Goal: Task Accomplishment & Management: Manage account settings

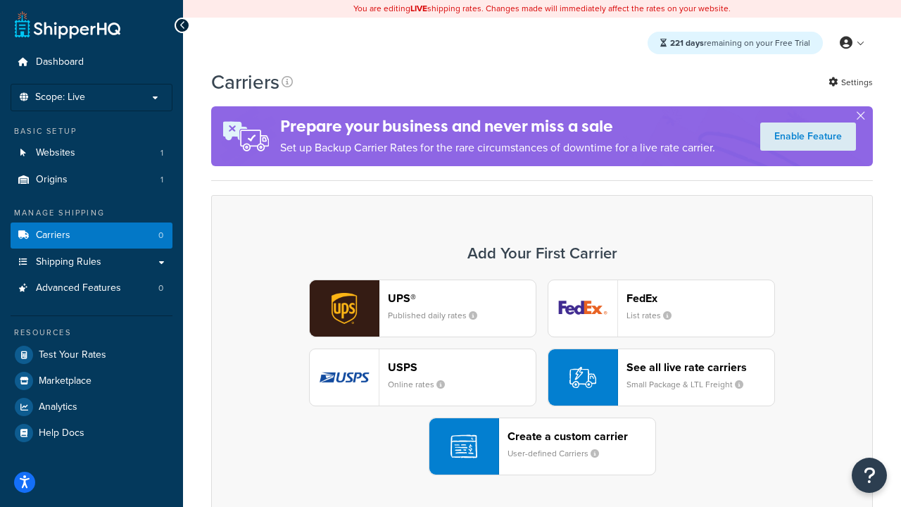
click at [542, 377] on div "UPS® Published daily rates FedEx List rates USPS Online rates See all live rate…" at bounding box center [542, 378] width 632 height 196
click at [701, 298] on header "FedEx" at bounding box center [701, 298] width 148 height 13
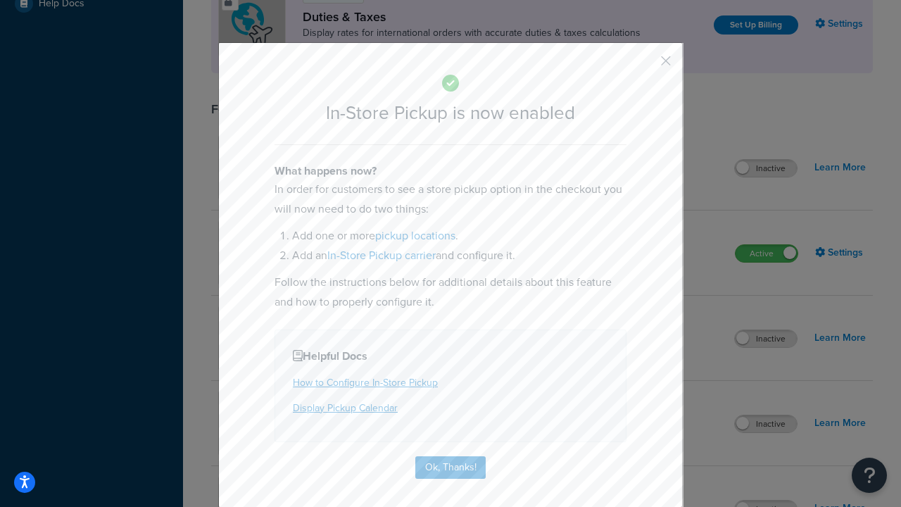
click at [645, 65] on button "button" at bounding box center [646, 66] width 4 height 4
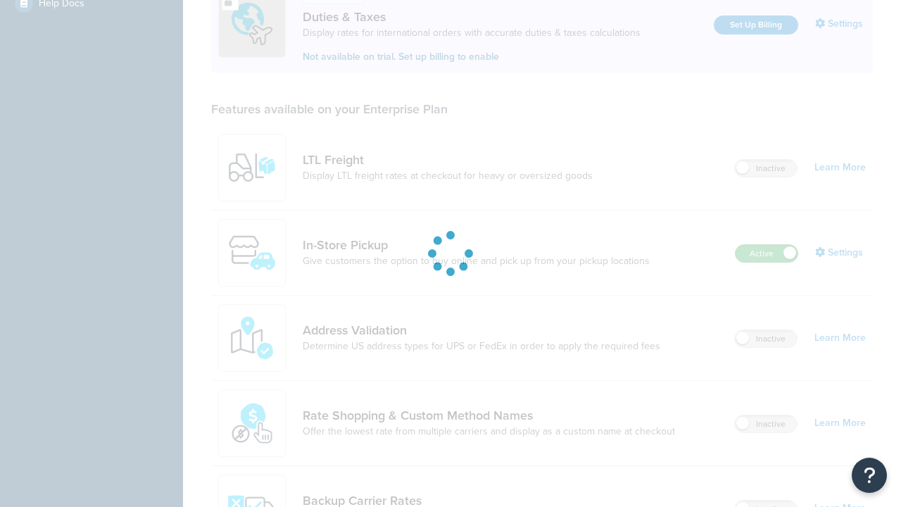
click at [767, 245] on label "Active" at bounding box center [767, 253] width 62 height 17
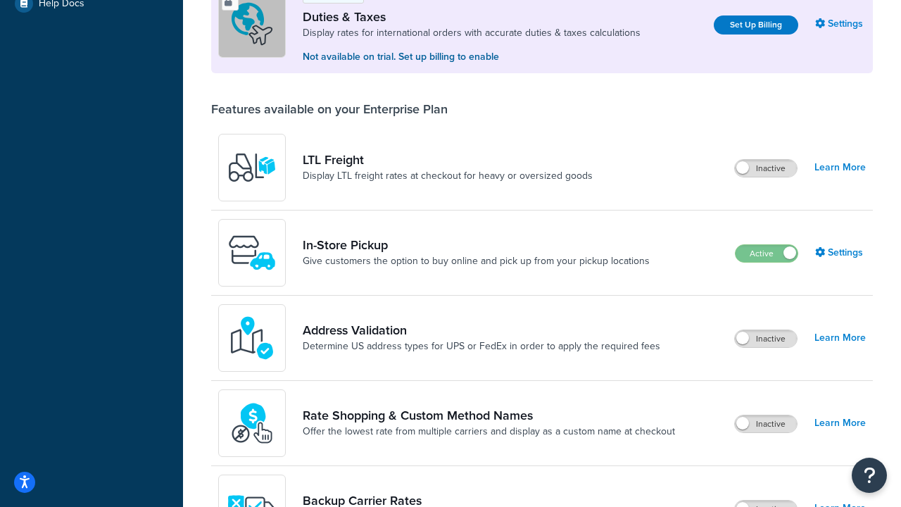
scroll to position [701, 0]
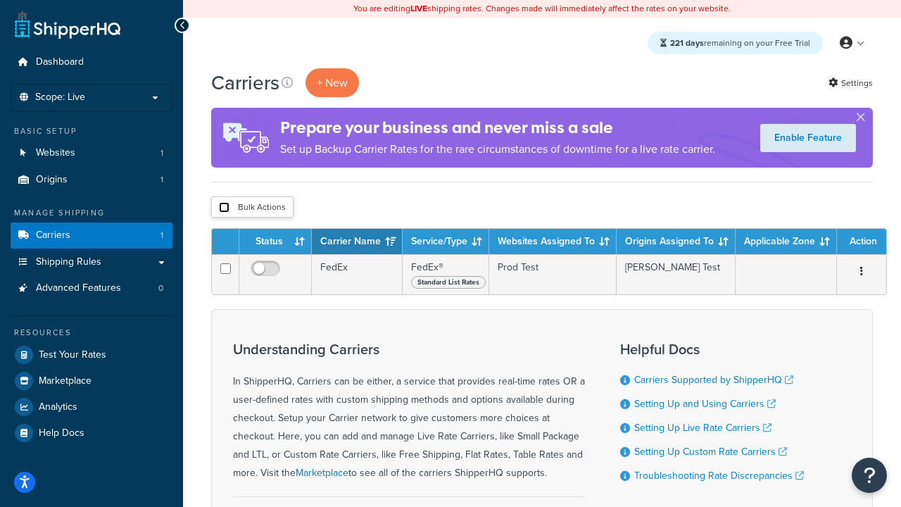
click at [224, 208] on input "checkbox" at bounding box center [224, 207] width 11 height 11
checkbox input "true"
click at [0, 0] on button "Delete" at bounding box center [0, 0] width 0 height 0
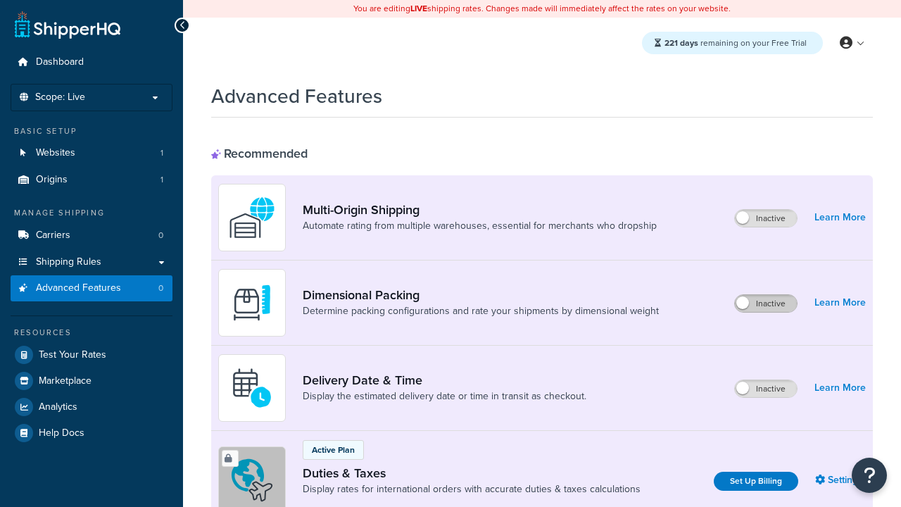
click at [766, 303] on label "Inactive" at bounding box center [766, 303] width 62 height 17
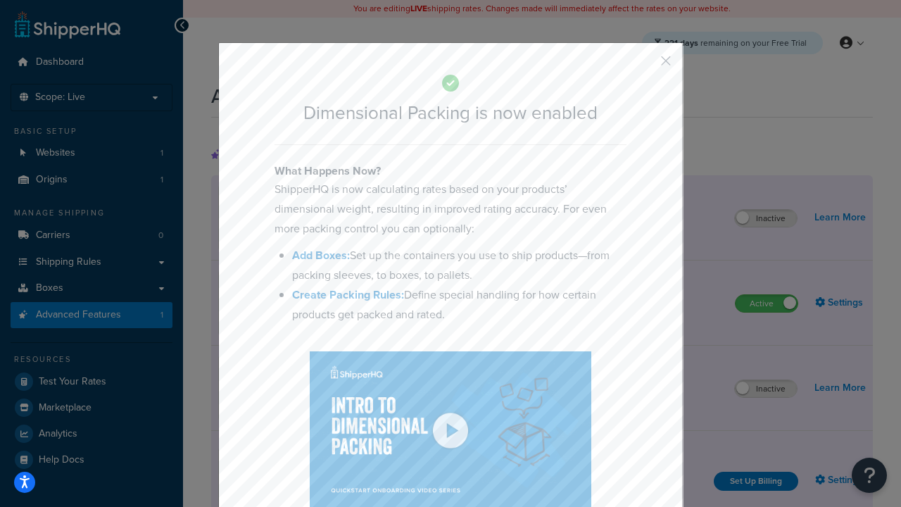
click at [645, 65] on button "button" at bounding box center [646, 66] width 4 height 4
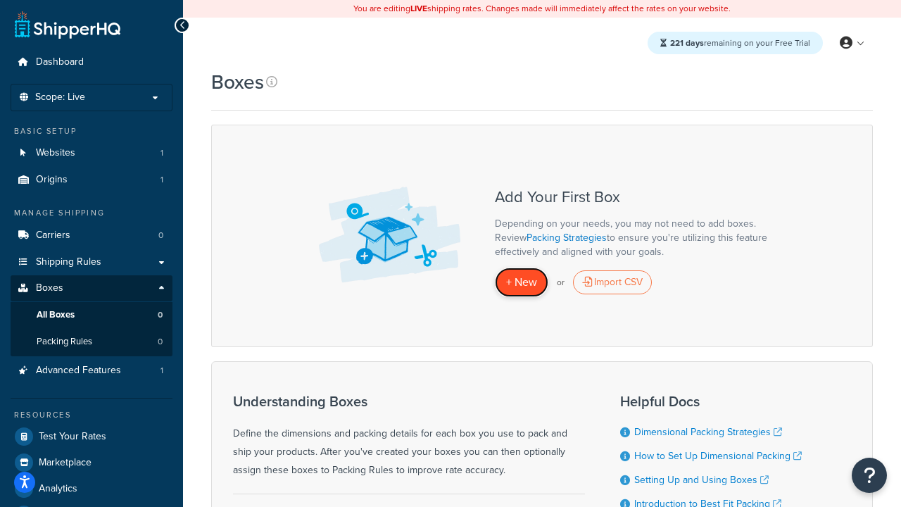
click at [522, 282] on span "+ New" at bounding box center [521, 282] width 31 height 16
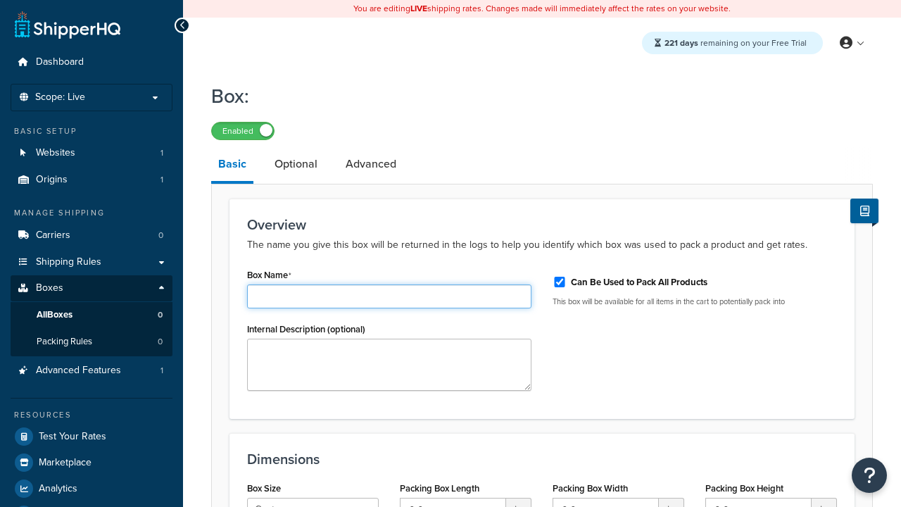
type input "Box1"
select select "usps_small"
type input "8.5"
type input "5"
type input "1.5"
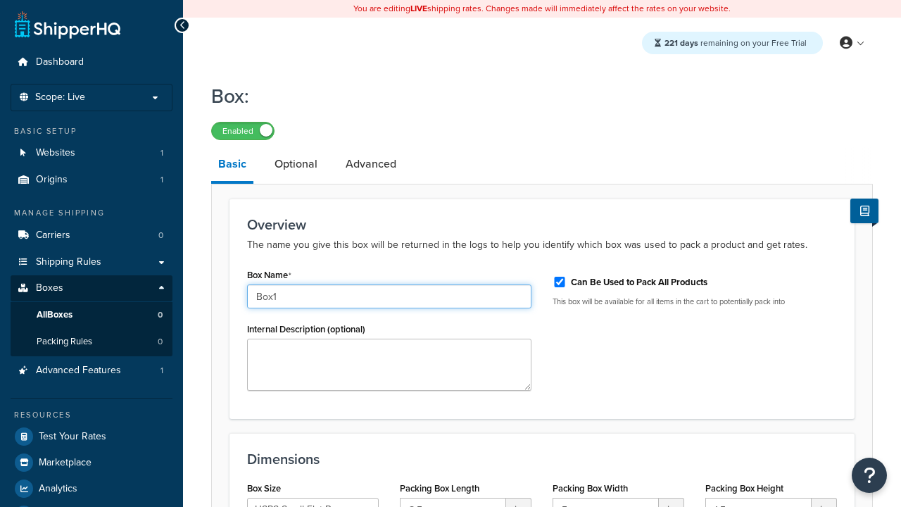
type input "Box1"
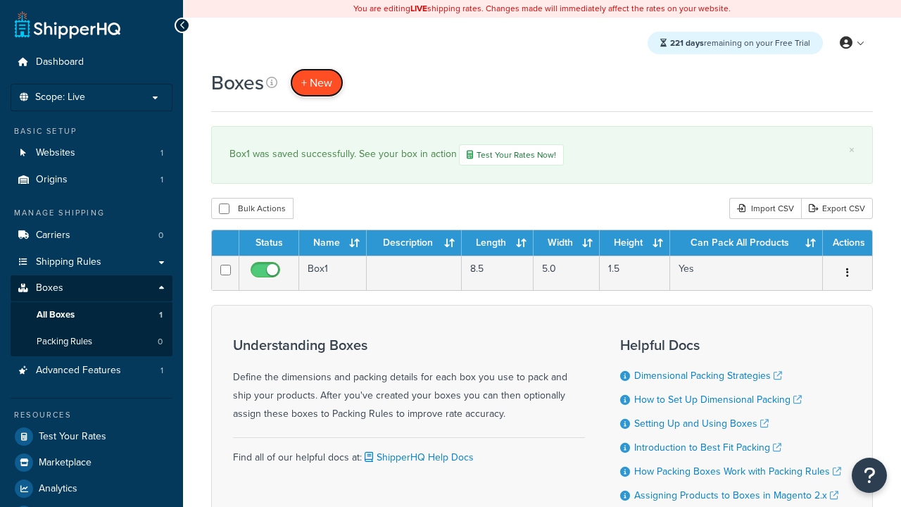
click at [317, 82] on span "+ New" at bounding box center [316, 83] width 31 height 16
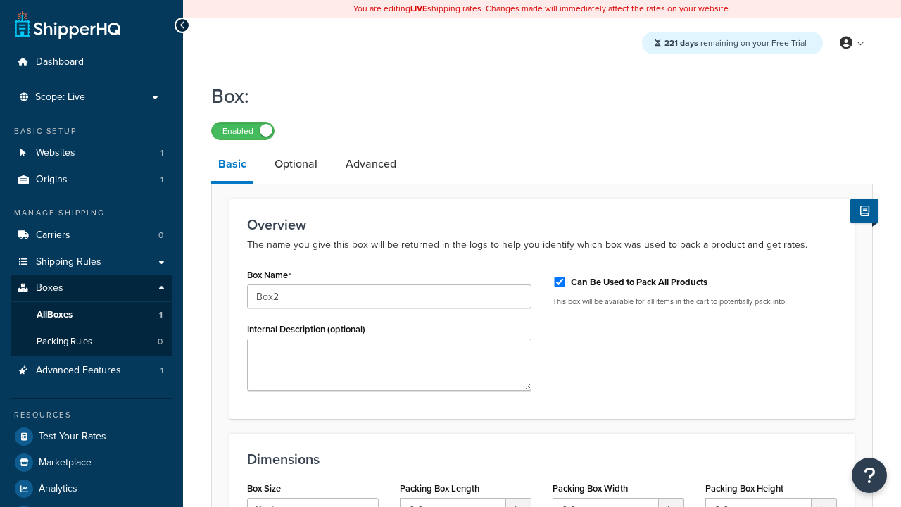
select select "usps_small"
type input "8.5"
type input "5"
type input "1.5"
type input "Box2"
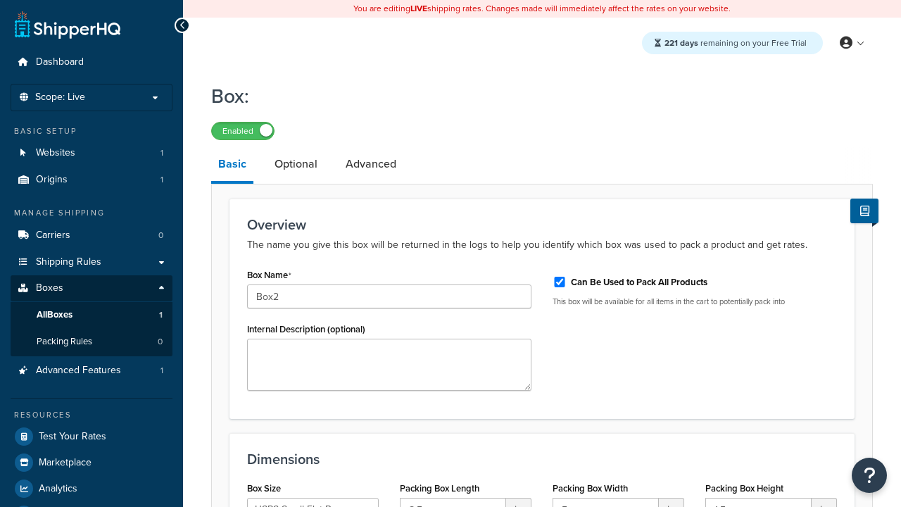
select select "usps_small"
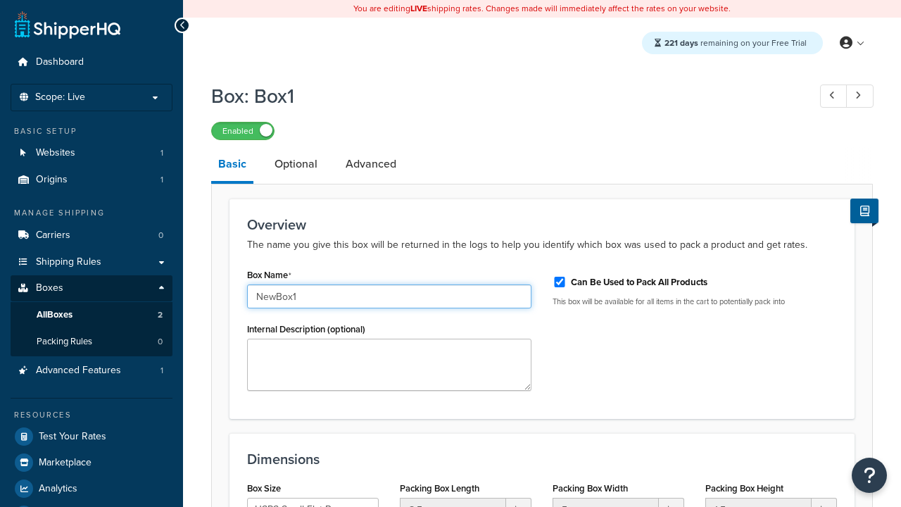
scroll to position [173, 0]
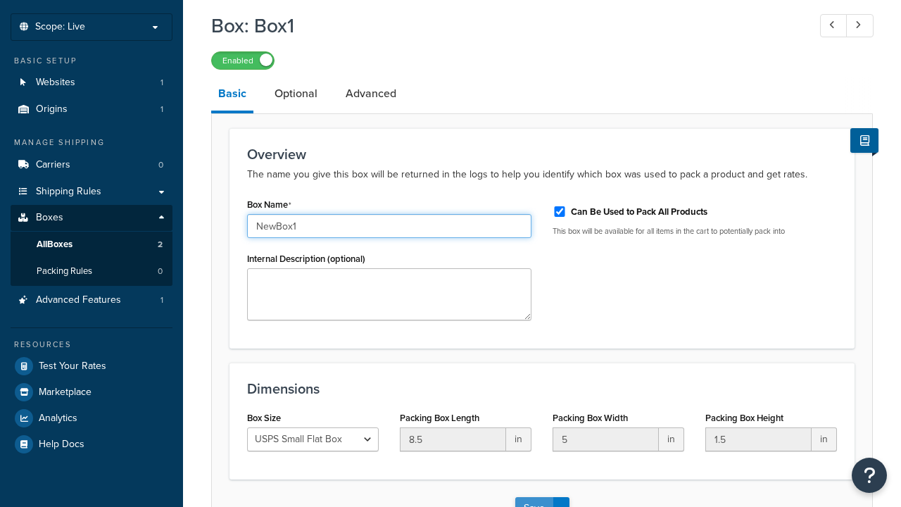
type input "NewBox1"
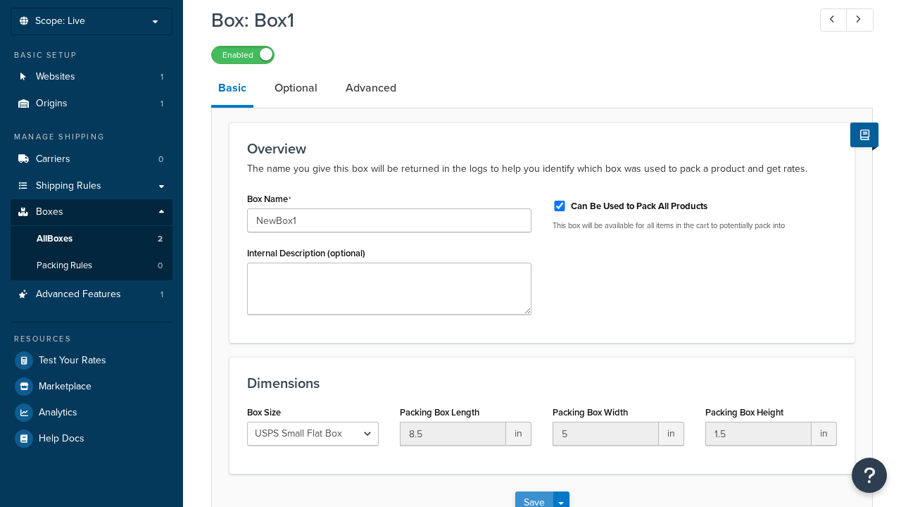
click at [534, 491] on button "Save" at bounding box center [534, 502] width 38 height 23
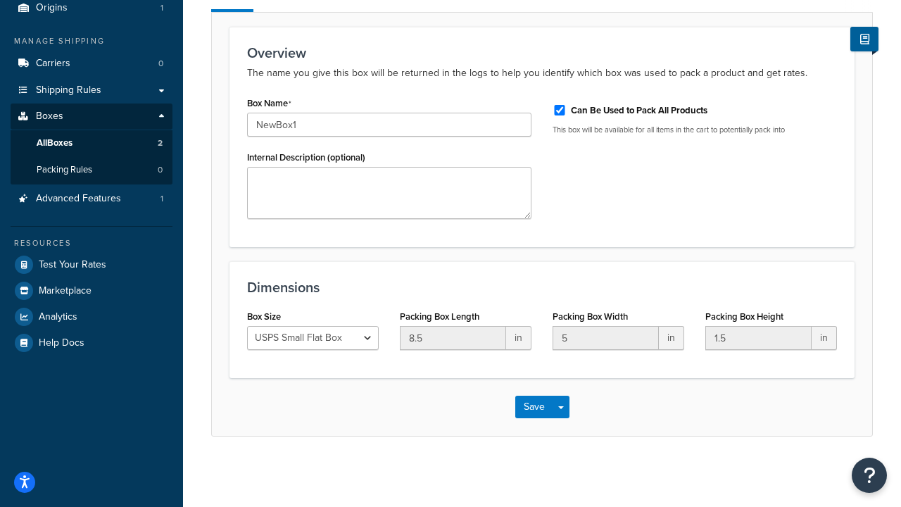
scroll to position [0, 0]
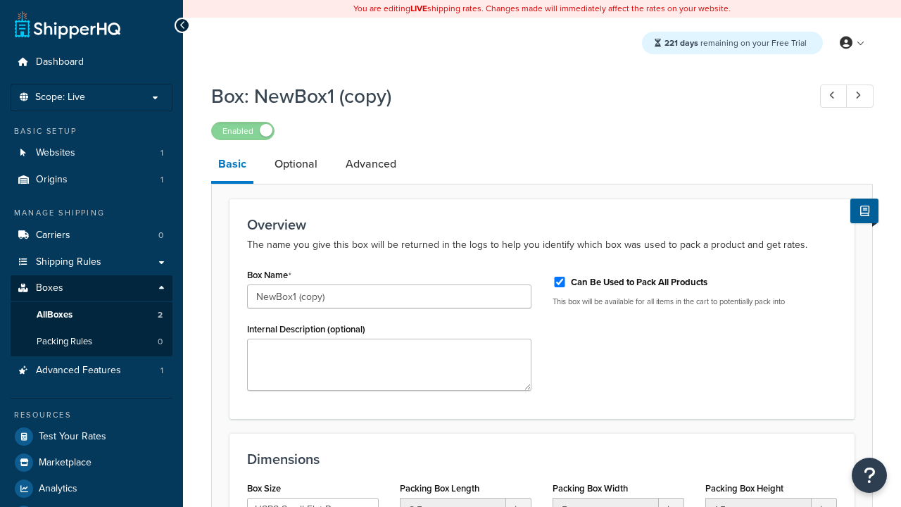
select select "usps_small"
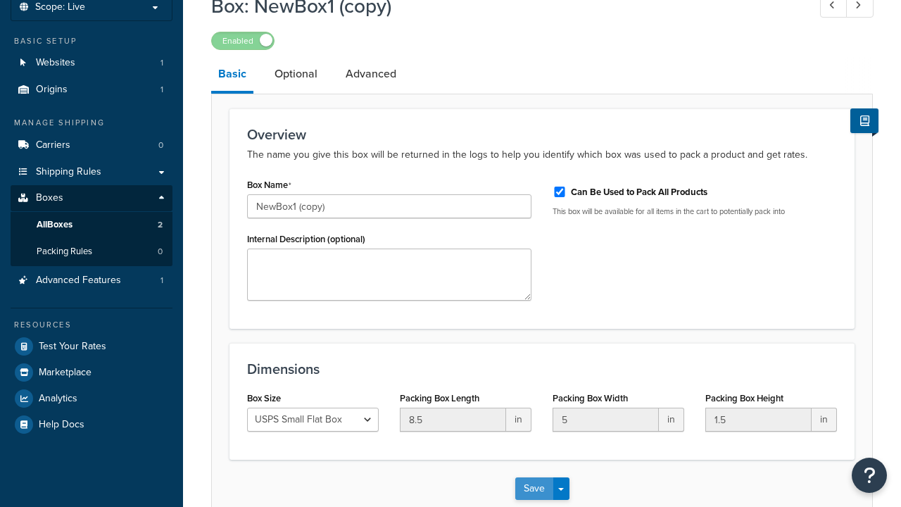
click at [534, 477] on button "Save" at bounding box center [534, 488] width 38 height 23
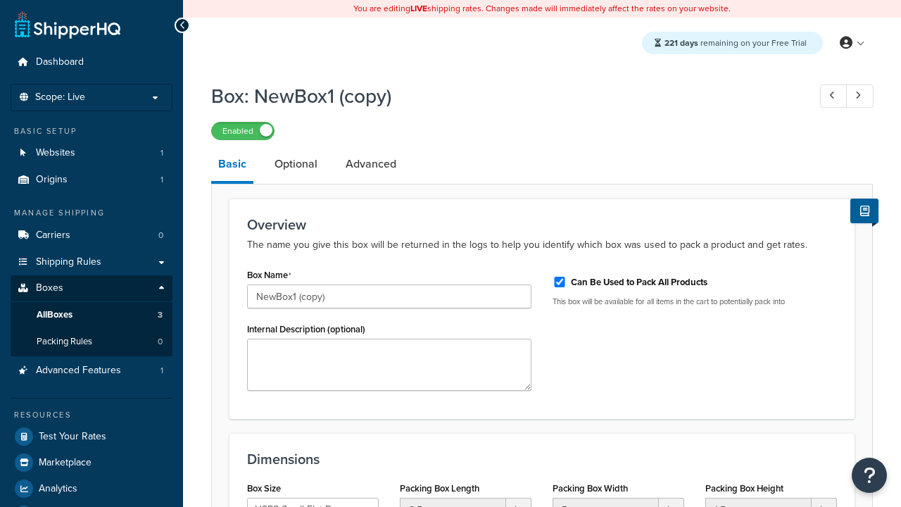
scroll to position [0, 0]
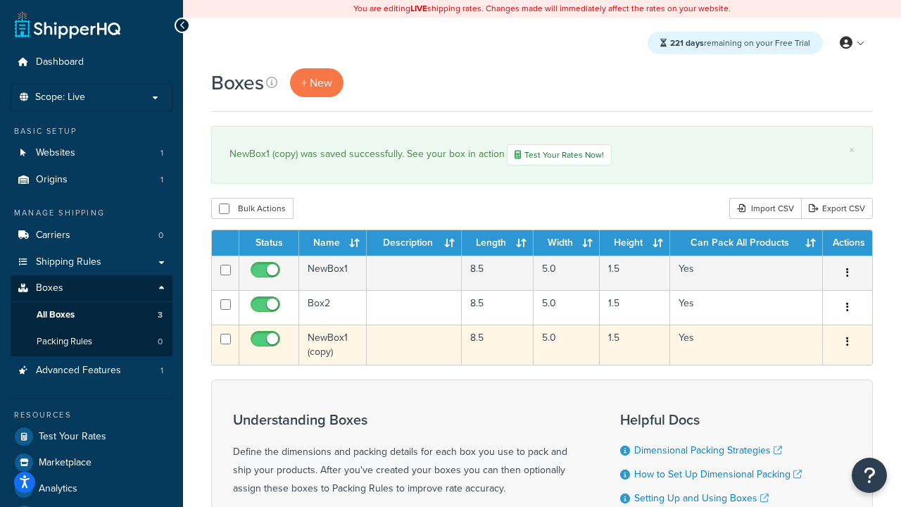
click at [847, 344] on icon "button" at bounding box center [847, 342] width 3 height 10
click at [0, 0] on link "Delete" at bounding box center [0, 0] width 0 height 0
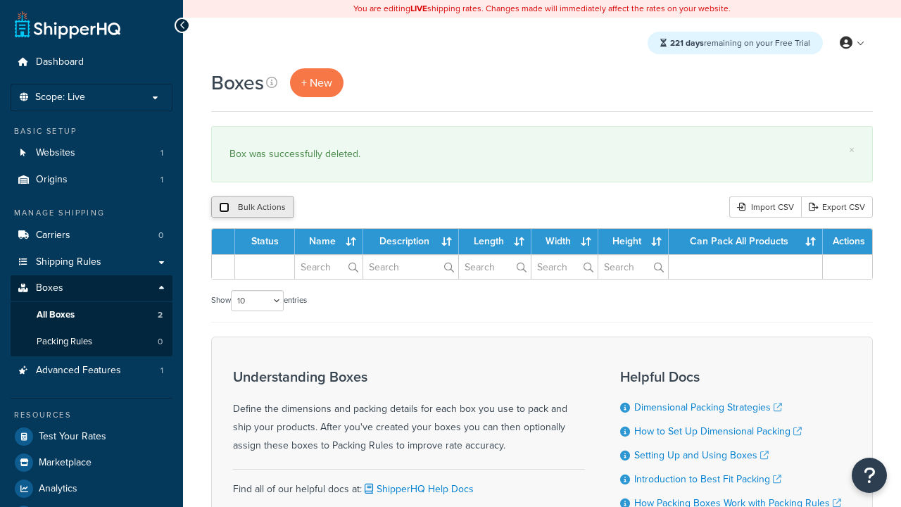
click at [224, 208] on input "checkbox" at bounding box center [224, 207] width 11 height 11
checkbox input "true"
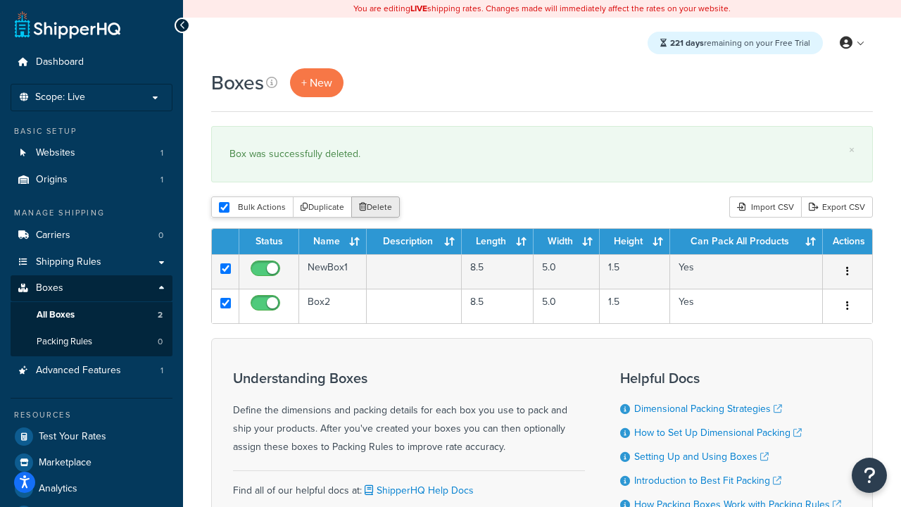
click at [379, 208] on button "Delete" at bounding box center [375, 206] width 49 height 21
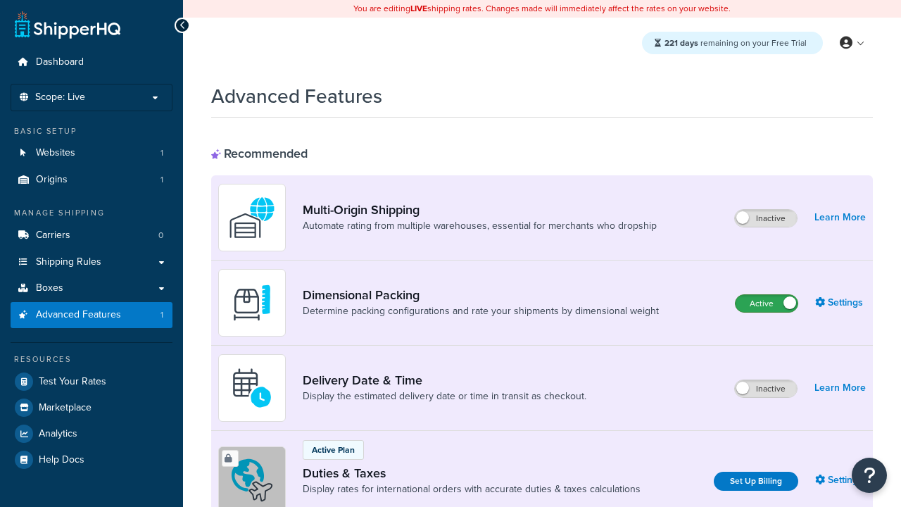
click at [767, 303] on label "Active" at bounding box center [767, 303] width 62 height 17
